Goal: Information Seeking & Learning: Compare options

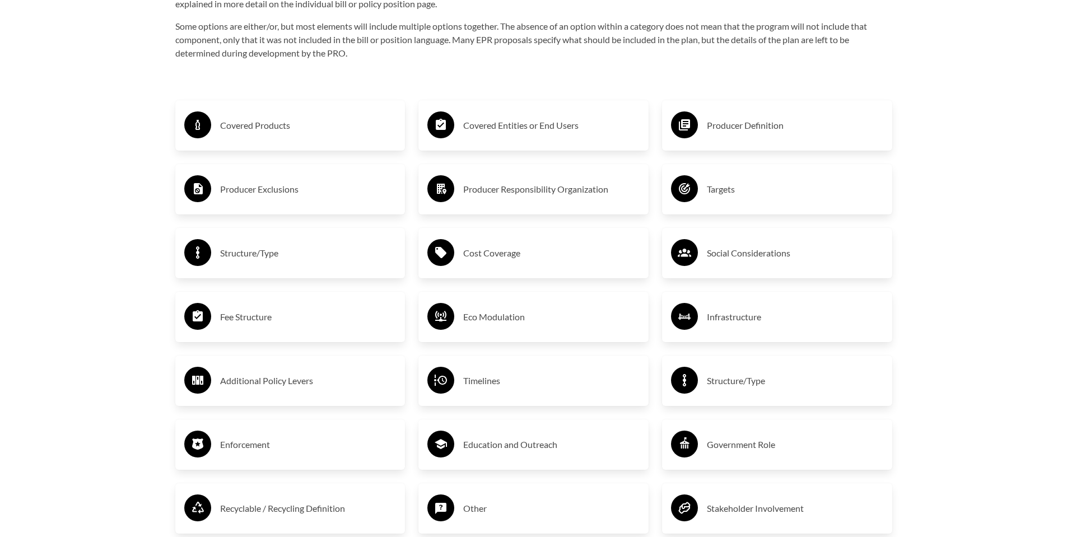
scroll to position [1972, 0]
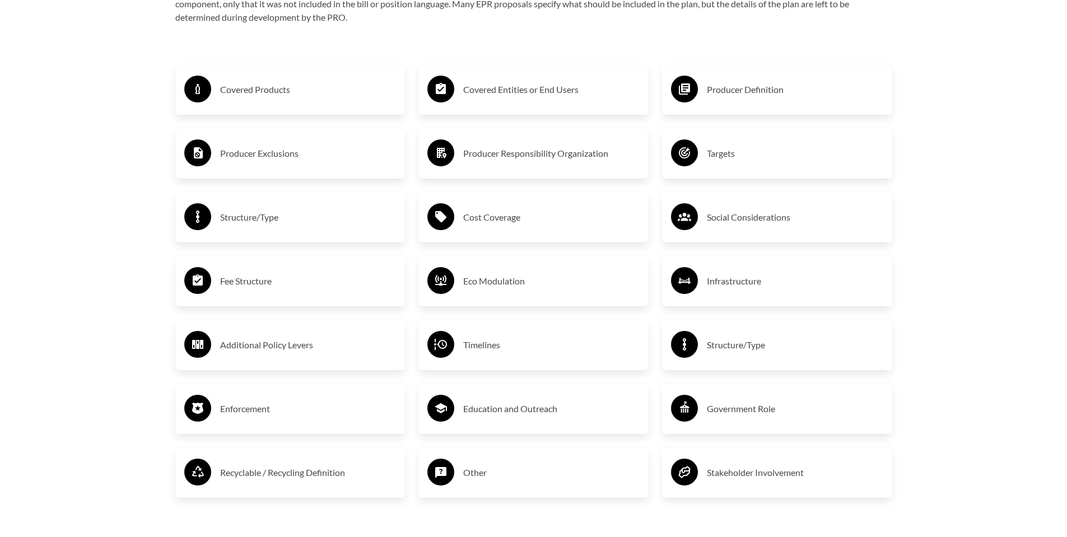
click at [250, 226] on h3 "Structure/Type" at bounding box center [308, 217] width 176 height 18
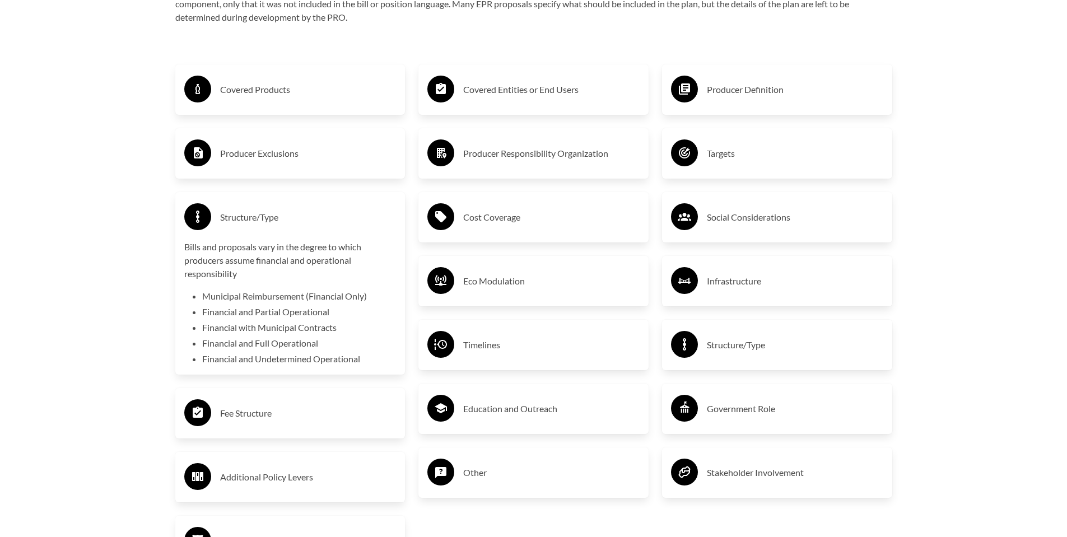
click at [250, 226] on h3 "Structure/Type" at bounding box center [308, 217] width 176 height 18
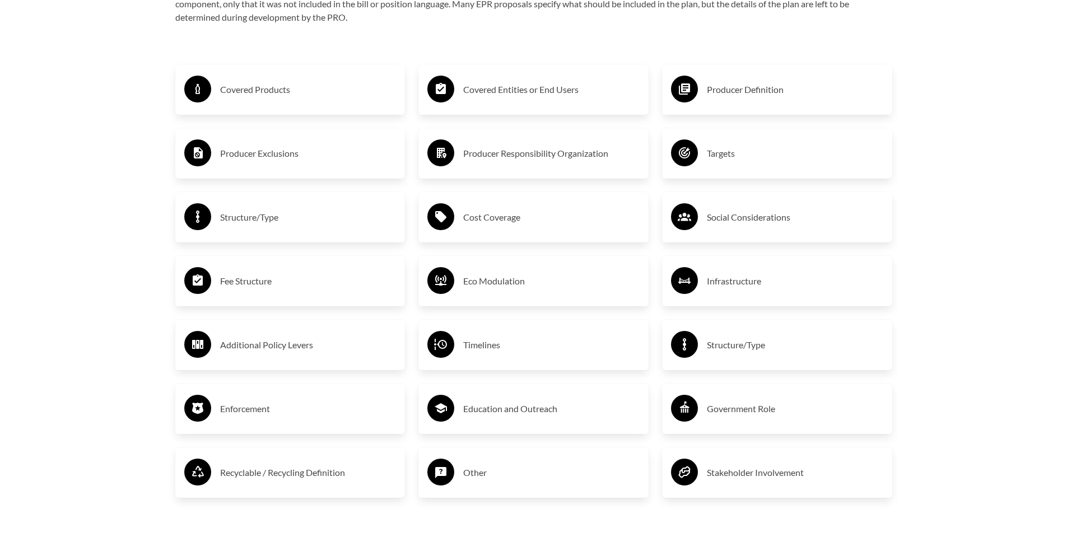
click at [263, 290] on h3 "Fee Structure" at bounding box center [308, 281] width 176 height 18
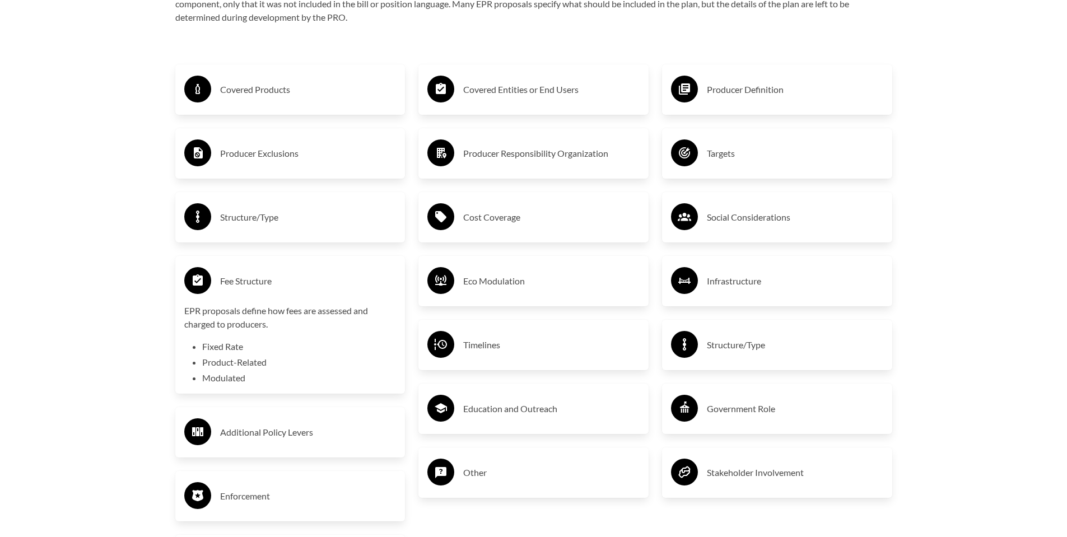
click at [263, 290] on h3 "Fee Structure" at bounding box center [308, 281] width 176 height 18
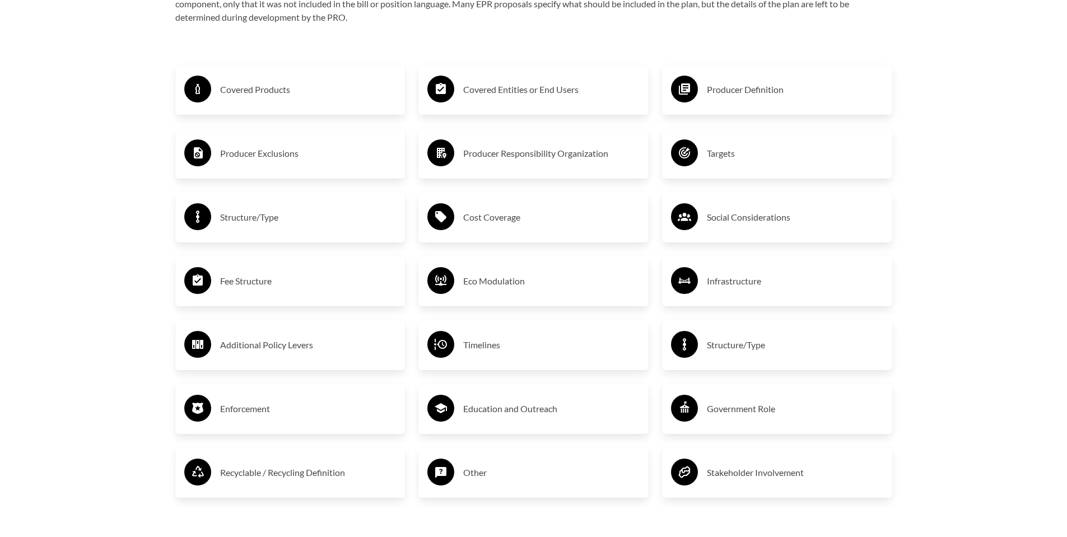
click at [747, 351] on h3 "Structure/Type" at bounding box center [795, 345] width 176 height 18
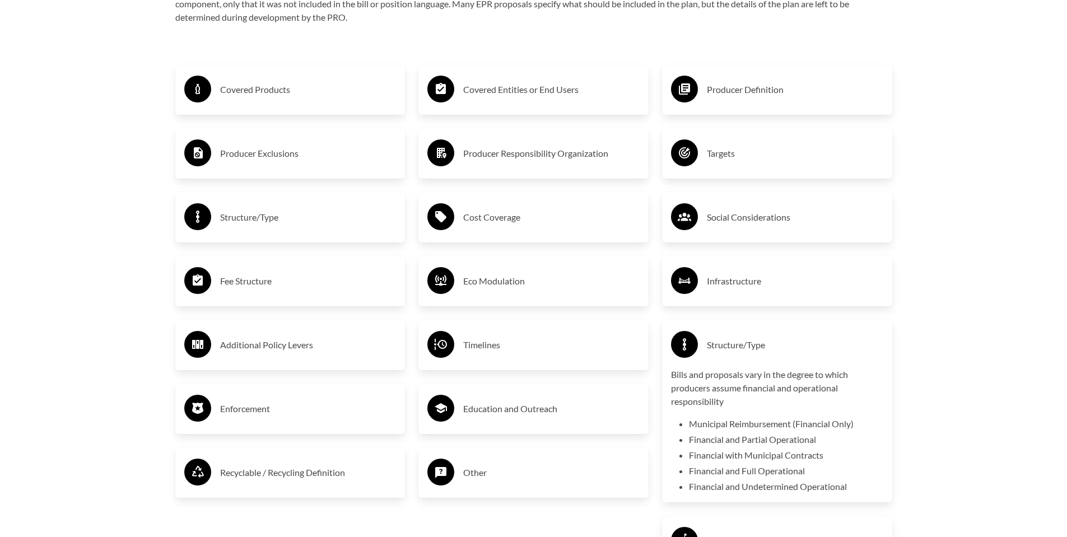
click at [747, 351] on h3 "Structure/Type" at bounding box center [795, 345] width 176 height 18
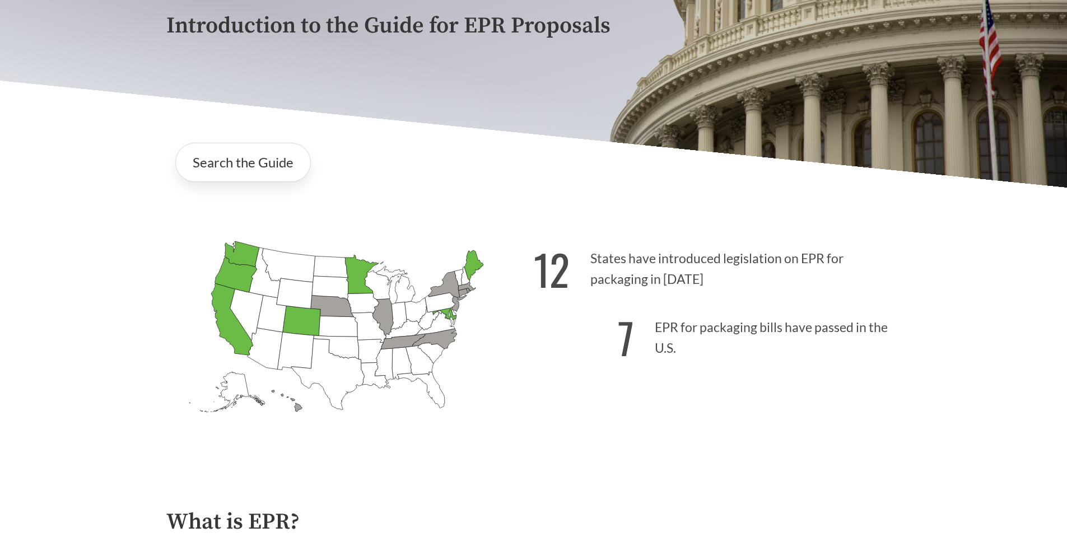
scroll to position [240, 0]
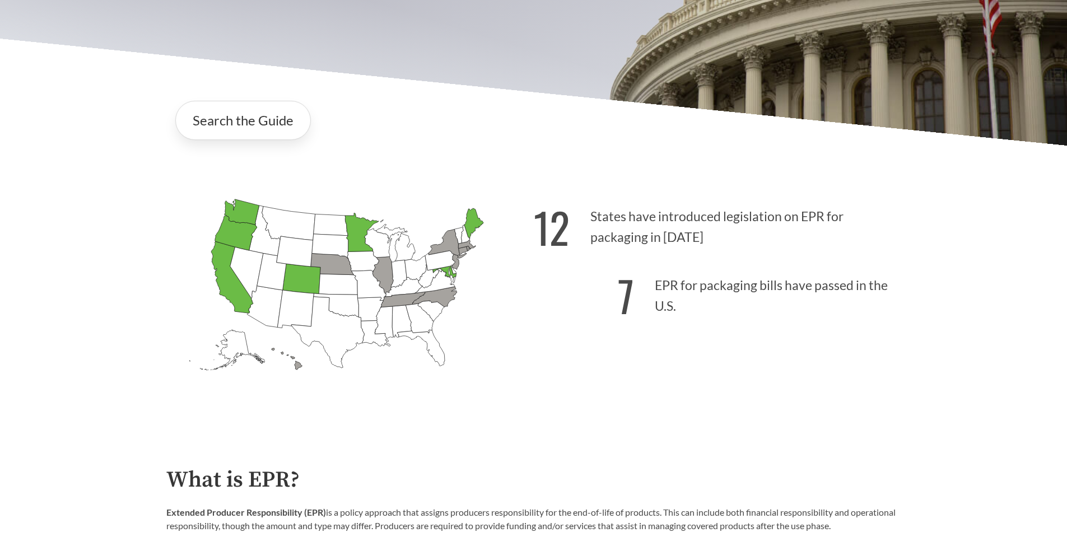
click at [225, 285] on icon "[US_STATE] Passed: 1" at bounding box center [232, 277] width 42 height 72
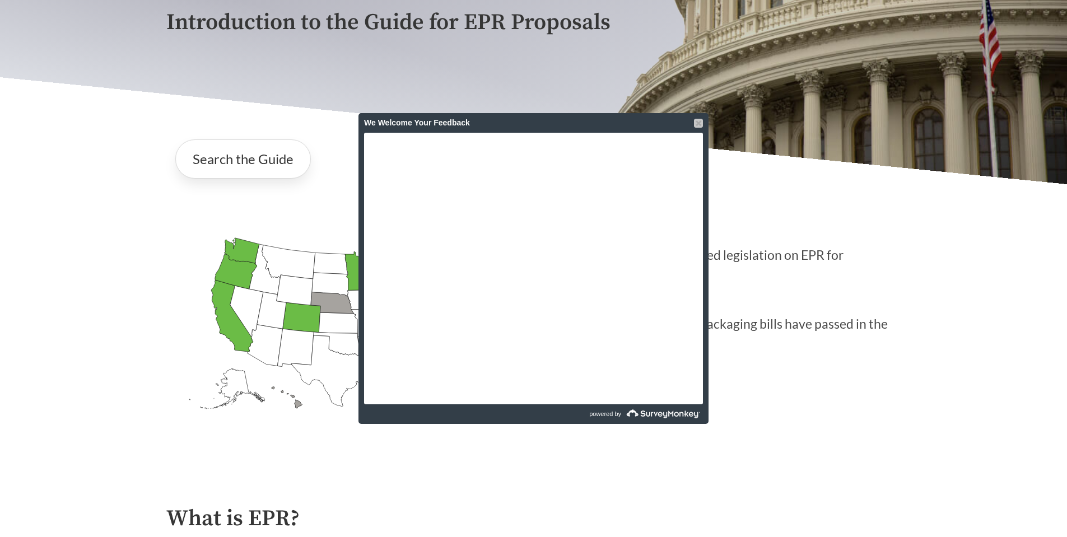
click at [697, 122] on div at bounding box center [698, 123] width 9 height 9
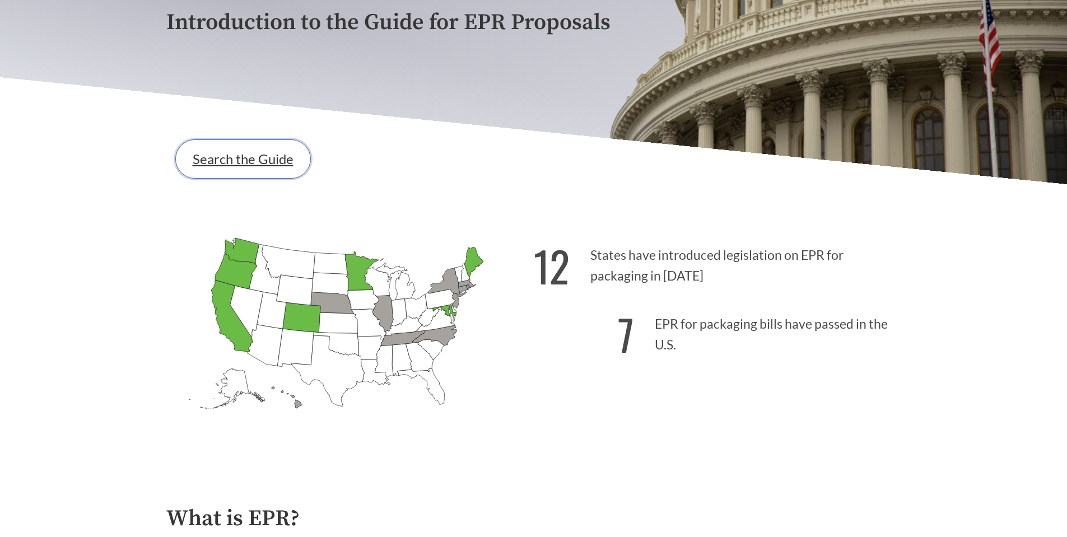
click at [261, 166] on link "Search the Guide" at bounding box center [243, 158] width 136 height 39
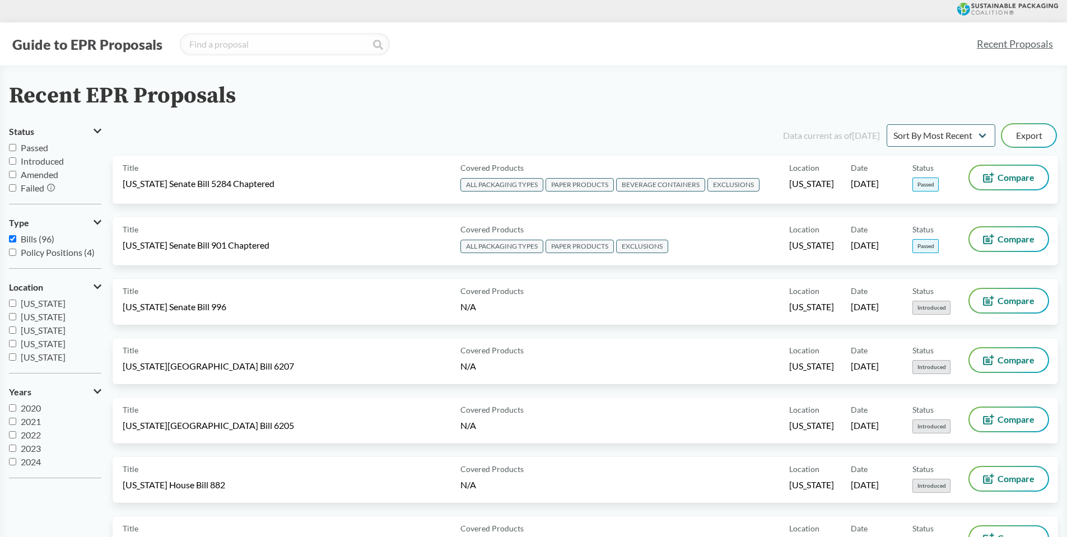
click at [16, 149] on label "Passed" at bounding box center [55, 147] width 92 height 13
click at [16, 149] on input "Passed" at bounding box center [12, 147] width 7 height 7
checkbox input "true"
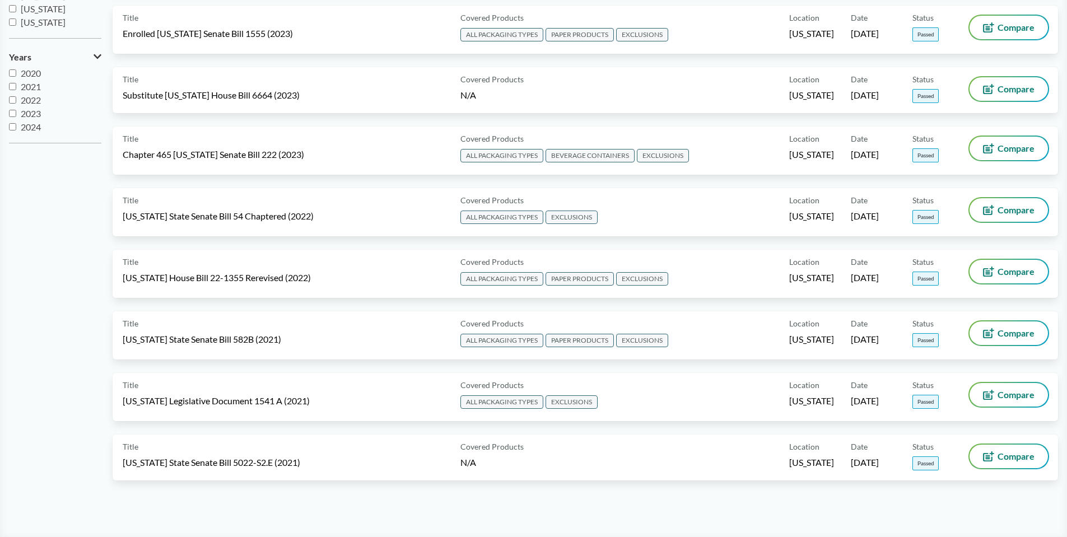
scroll to position [271, 0]
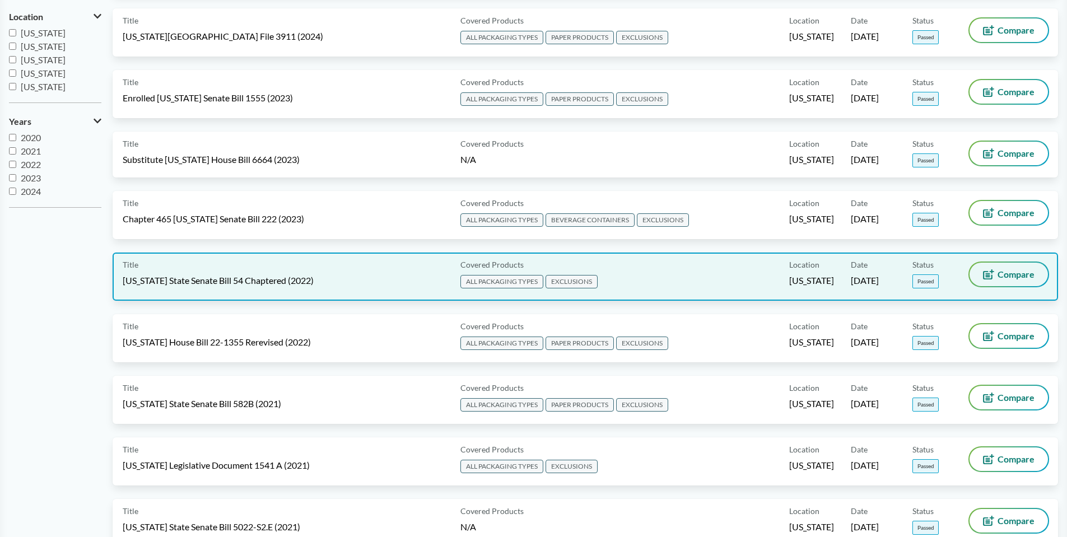
click at [1012, 274] on span "Compare" at bounding box center [1016, 274] width 37 height 9
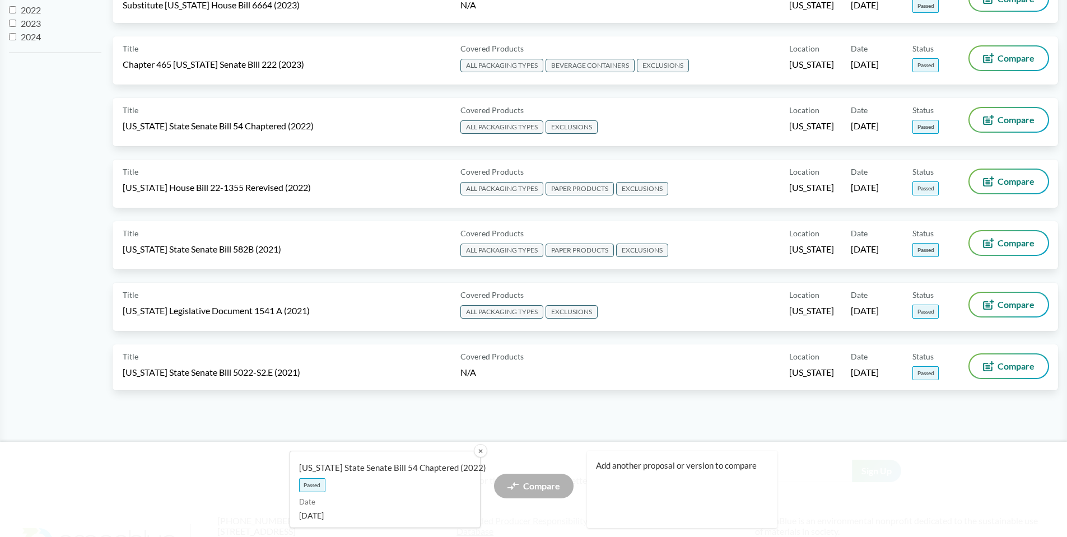
scroll to position [569, 0]
